Goal: Task Accomplishment & Management: Complete application form

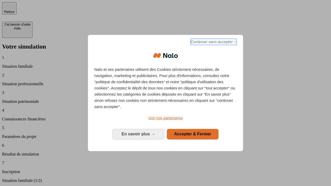
click at [213, 43] on span "Continuer sans accepter →" at bounding box center [214, 42] width 46 height 6
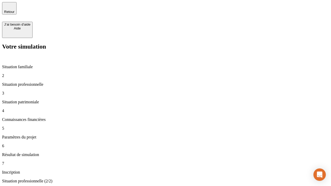
type input "70 000"
type input "1 000"
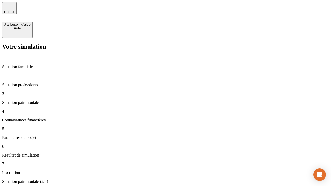
type input "800"
type input "6"
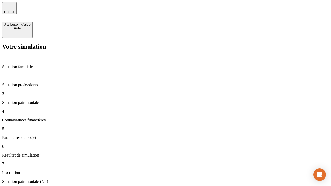
type input "400"
type input "3"
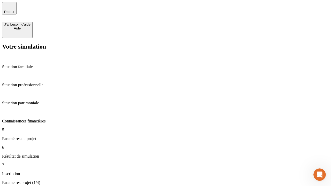
type input "35"
type input "500"
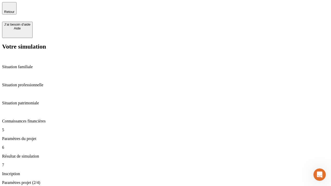
type input "640"
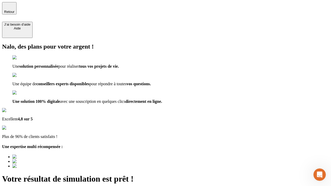
type input "[EMAIL_ADDRESS][DOMAIN_NAME]"
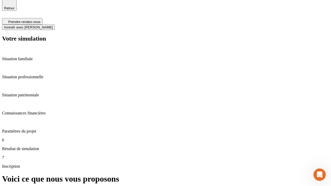
click at [53, 25] on span "Investir avec [PERSON_NAME]" at bounding box center [28, 27] width 49 height 4
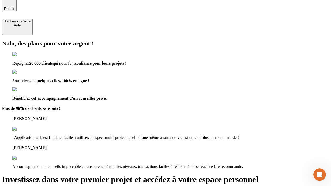
type input "[PERSON_NAME][EMAIL_ADDRESS][DOMAIN_NAME]"
